Goal: Understand site structure: Understand site structure

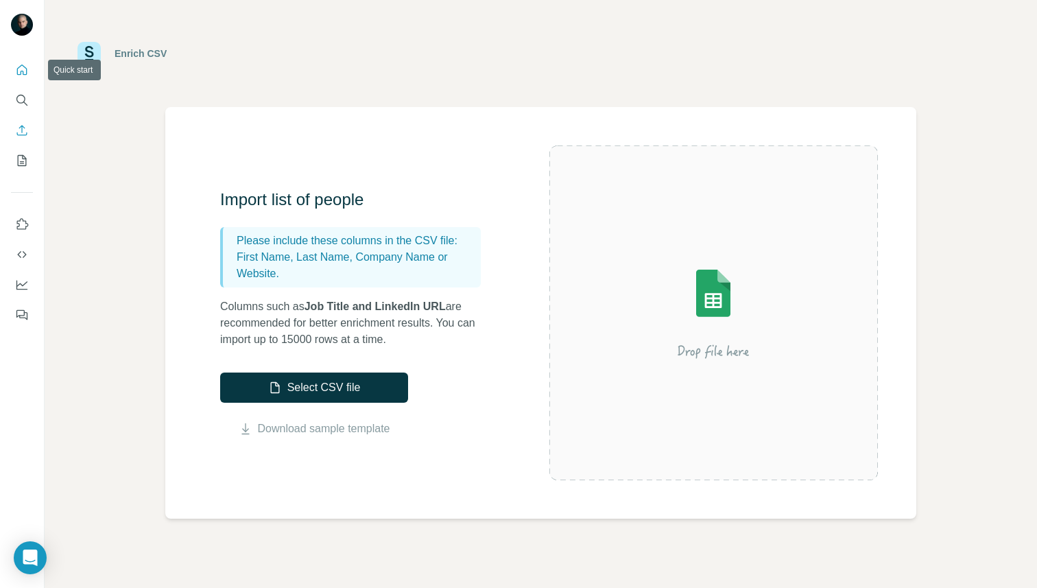
click at [23, 69] on icon "Quick start" at bounding box center [22, 70] width 14 height 14
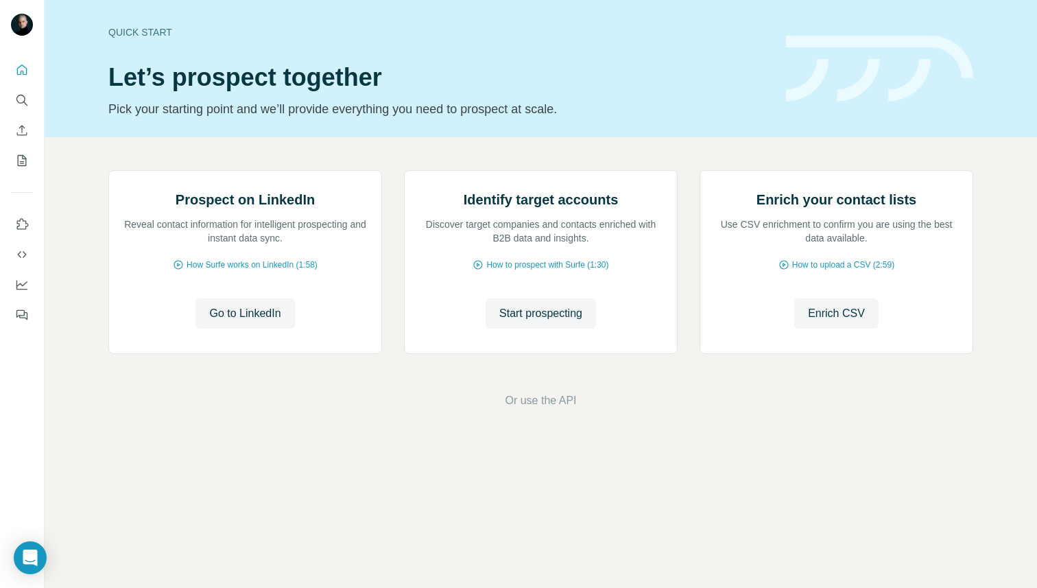
click at [183, 14] on div "Quick start Let’s prospect together Pick your starting point and we’ll provide …" at bounding box center [541, 68] width 993 height 137
click at [20, 65] on icon "Quick start" at bounding box center [22, 70] width 14 height 14
click at [21, 71] on icon "Quick start" at bounding box center [22, 70] width 14 height 14
click at [23, 25] on img at bounding box center [22, 25] width 22 height 22
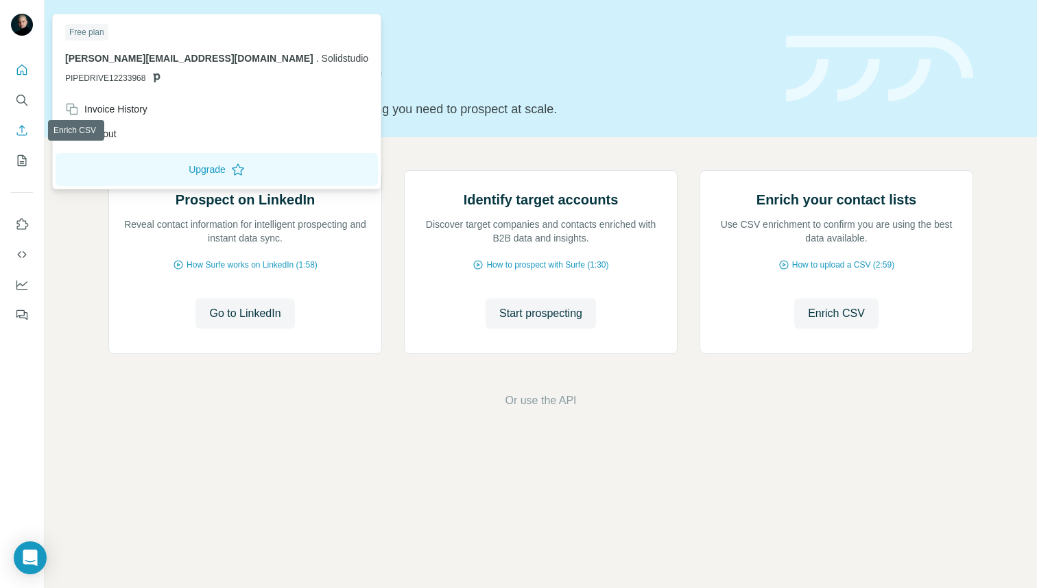
click at [22, 134] on icon "Enrich CSV" at bounding box center [22, 130] width 10 height 10
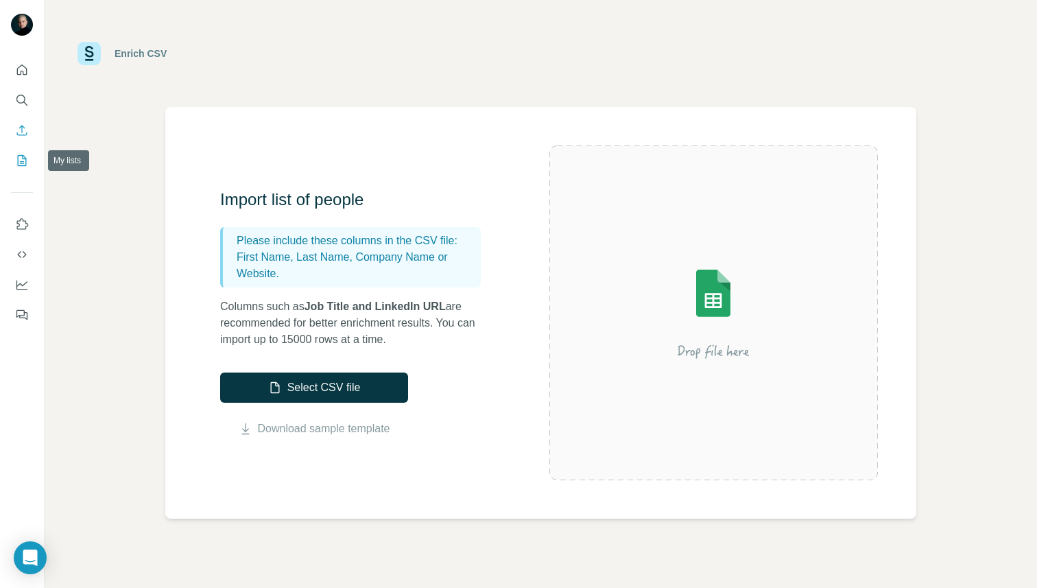
click at [18, 162] on icon "My lists" at bounding box center [22, 160] width 9 height 11
